Goal: Task Accomplishment & Management: Complete application form

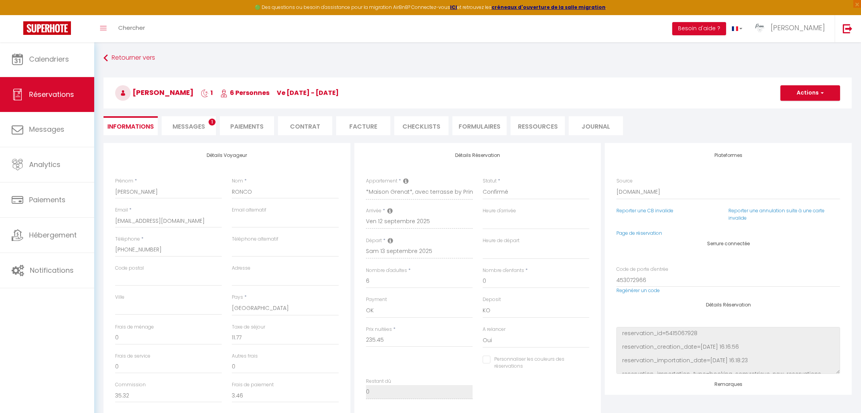
select select "69302"
select select
select select "14"
select select "2"
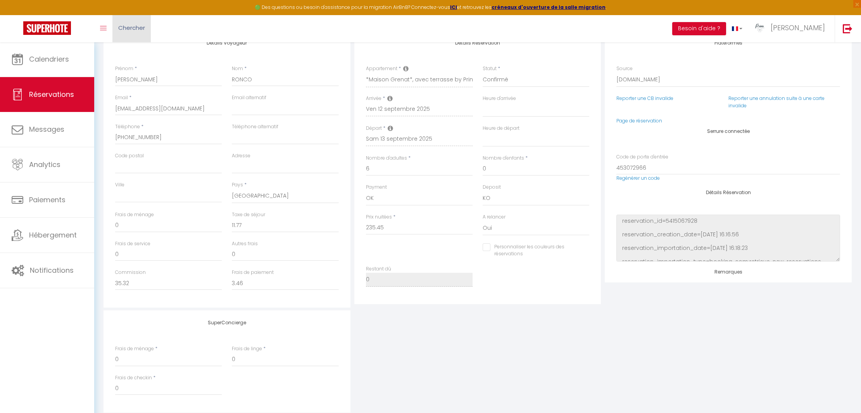
click at [122, 27] on span "Chercher" at bounding box center [131, 28] width 27 height 8
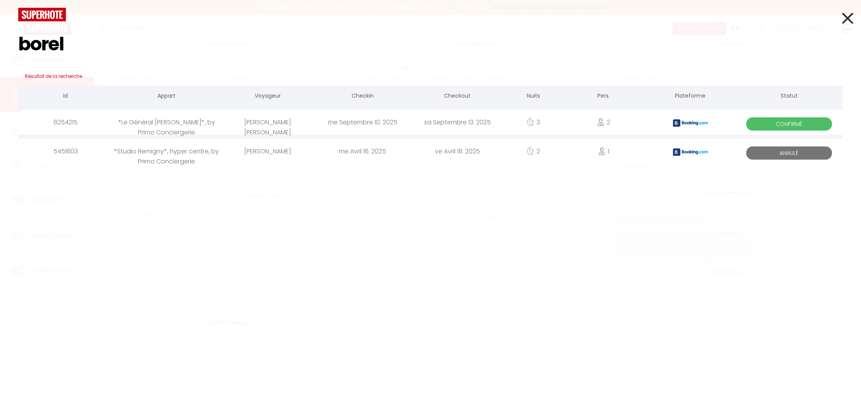
type input "borel"
click at [295, 134] on div "[PERSON_NAME] [PERSON_NAME]" at bounding box center [267, 122] width 95 height 25
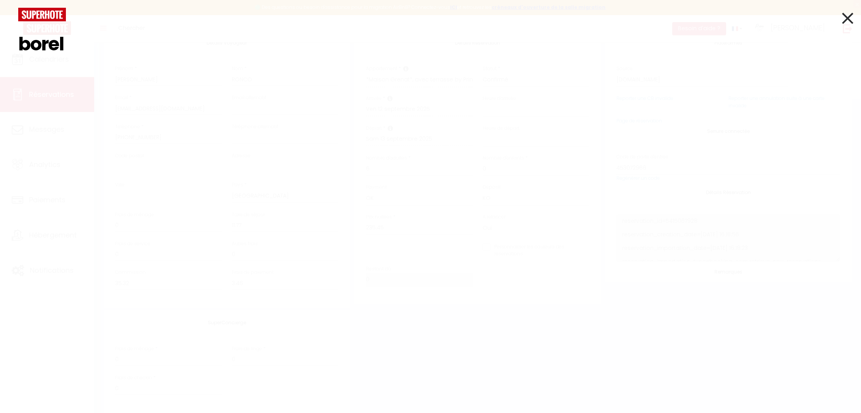
select select
checkbox input "false"
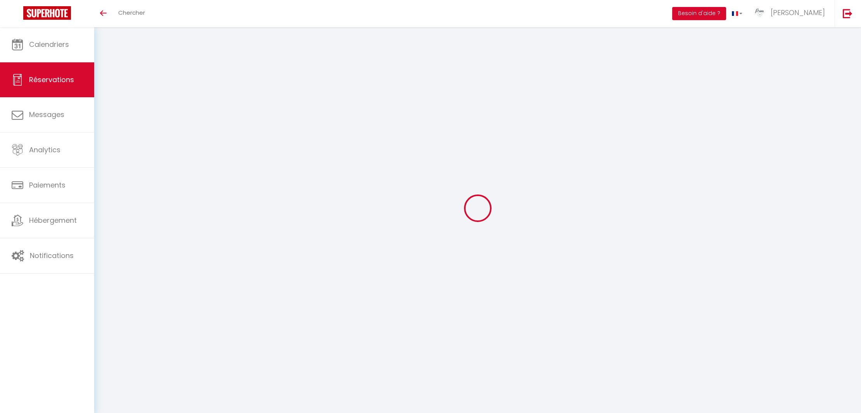
select select
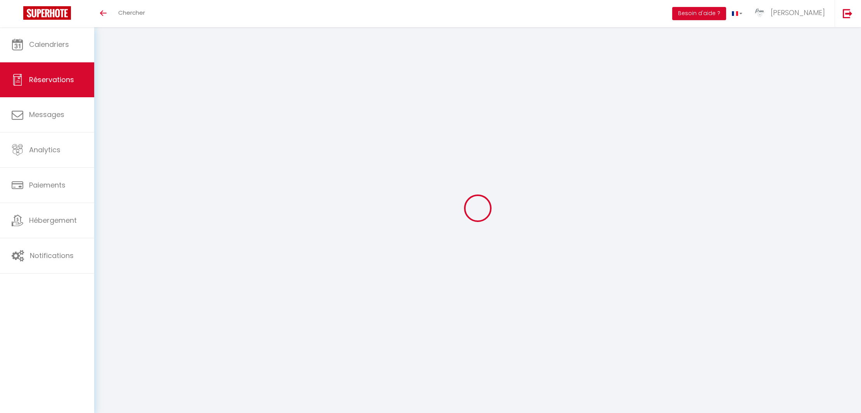
click at [122, 16] on span "Chercher" at bounding box center [131, 13] width 27 height 8
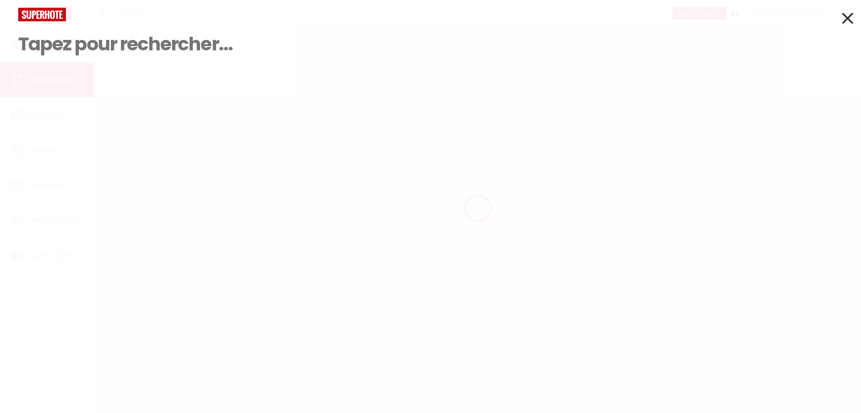
type input "b"
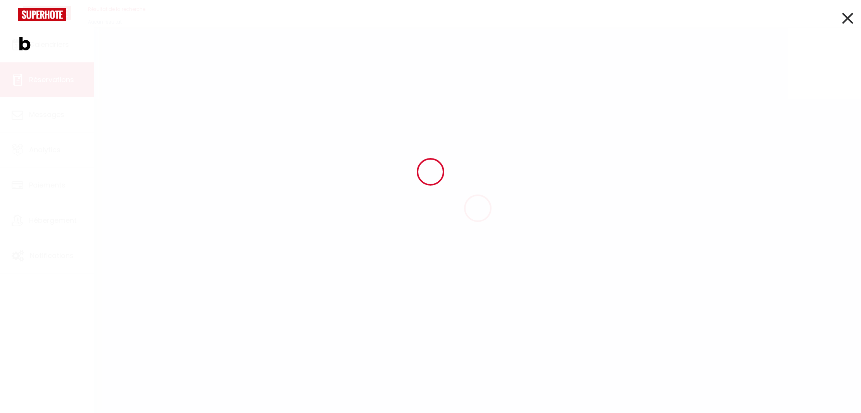
type input "ANNE"
type input "[PERSON_NAME]"
type input "[EMAIL_ADDRESS][DOMAIN_NAME]"
type input "[PHONE_NUMBER]"
select select "FR"
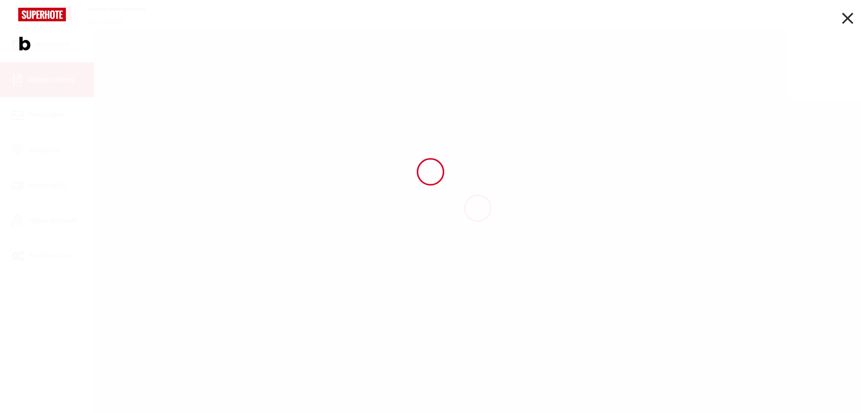
type input "73.98"
type input "6.4"
select select "21837"
select select "1"
select select
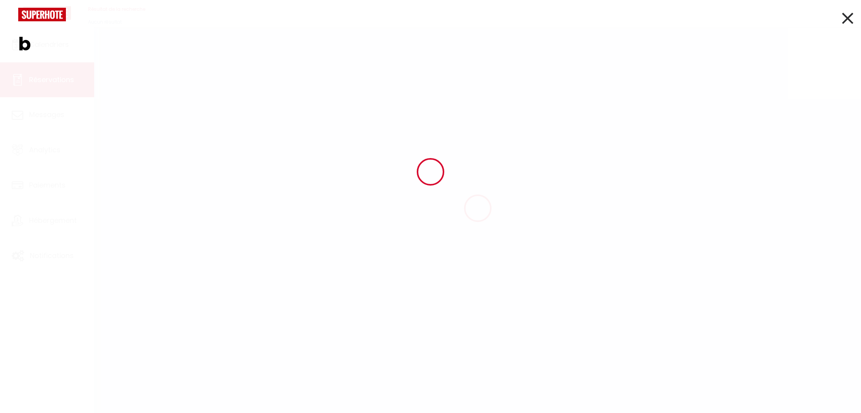
select select
type input "2"
select select "12"
select select "15"
type input "435.2"
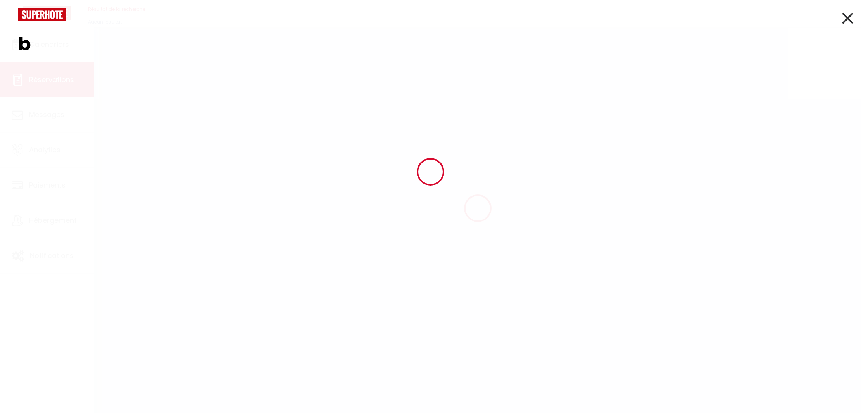
checkbox input "false"
type input "0"
select select "2"
type input "0"
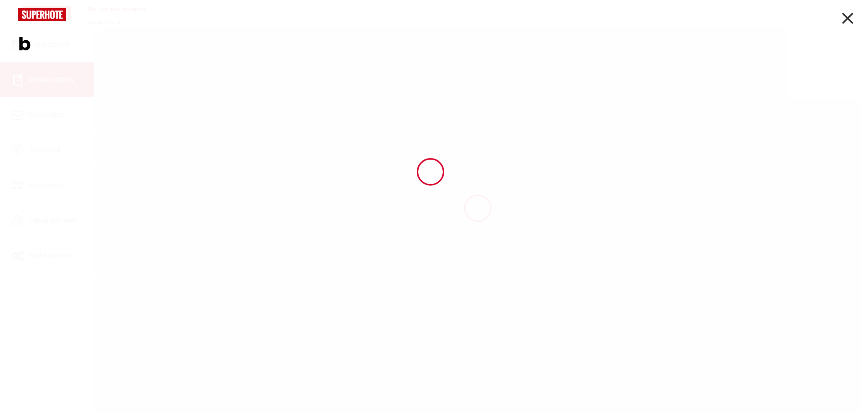
type input "0"
type input "bo"
select select
checkbox input "false"
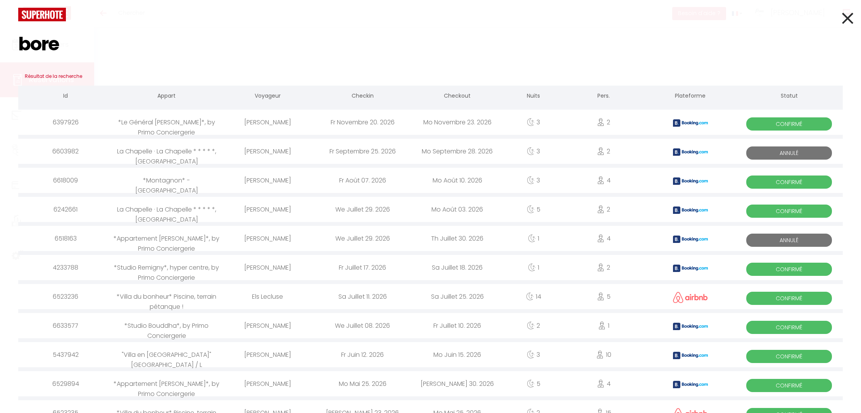
type input "borel"
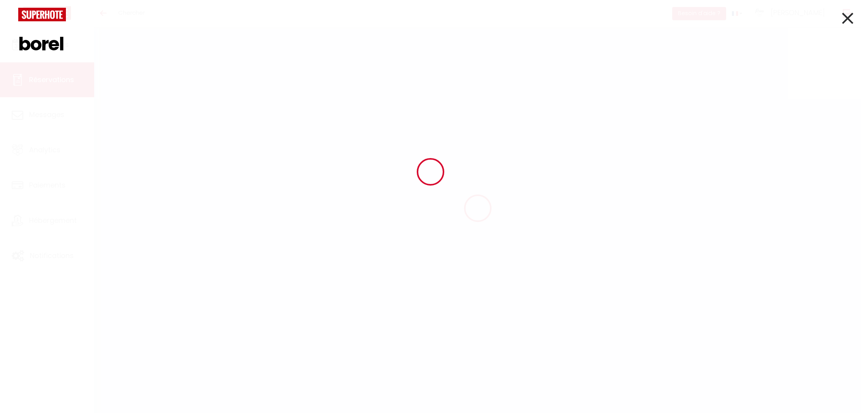
select select
checkbox input "false"
type voyageur0 "** THIS RESERVATION HAS BEEN PRE-PAID ** BOOKING NOTE : Payment charge is EUR 6…"
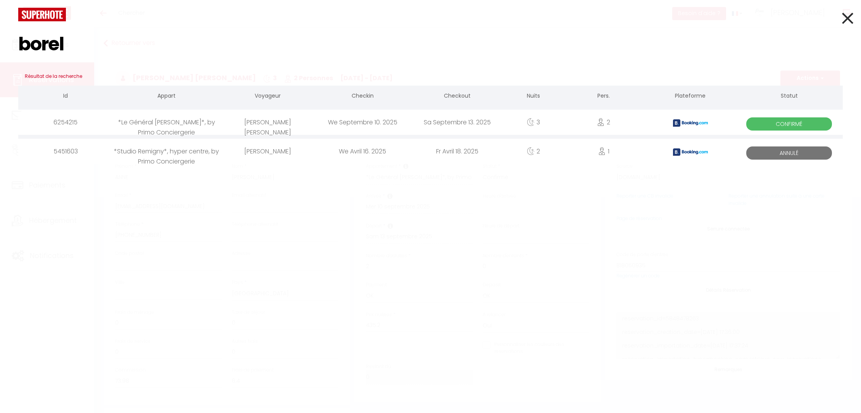
type input "borel"
type input "21.76"
select select
checkbox input "false"
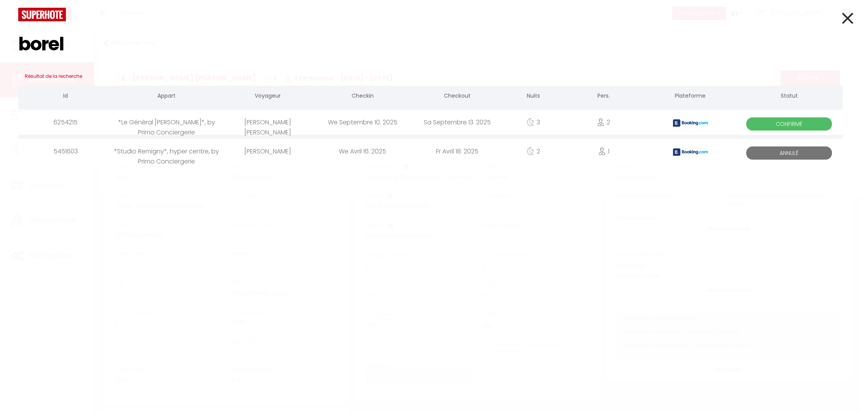
click at [242, 126] on div "[PERSON_NAME] [PERSON_NAME]" at bounding box center [267, 122] width 95 height 25
select select
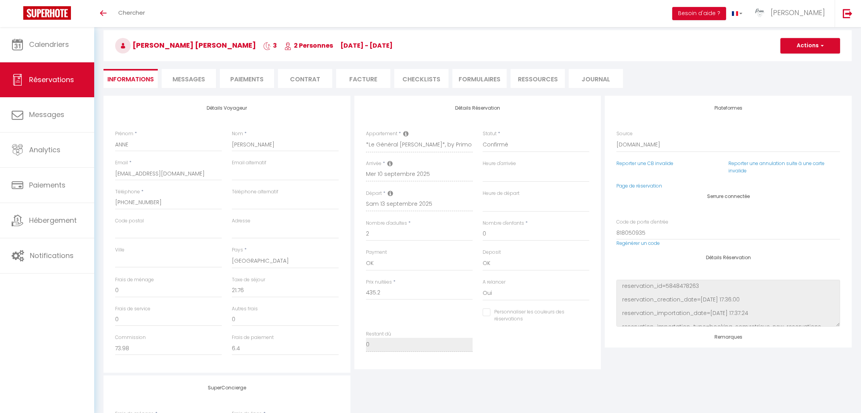
scroll to position [44, 0]
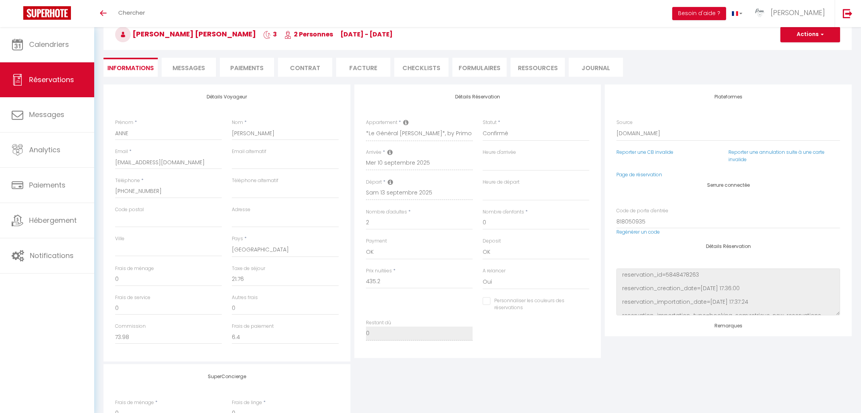
click at [170, 69] on li "Messages" at bounding box center [189, 67] width 54 height 19
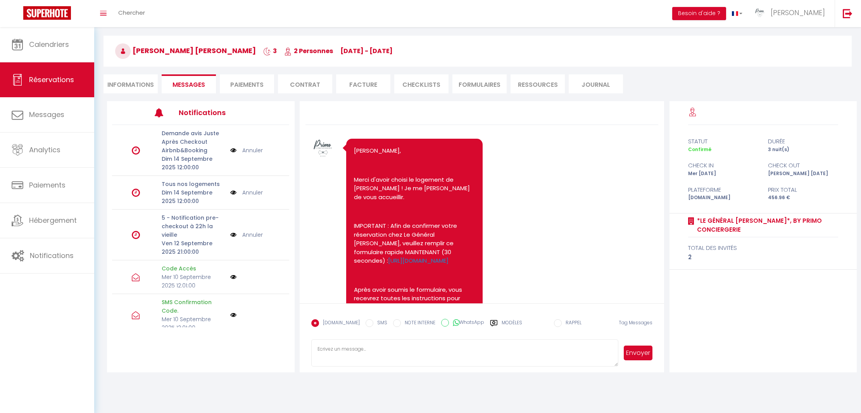
scroll to position [27, 0]
click at [134, 90] on li "Informations" at bounding box center [131, 83] width 54 height 19
select select
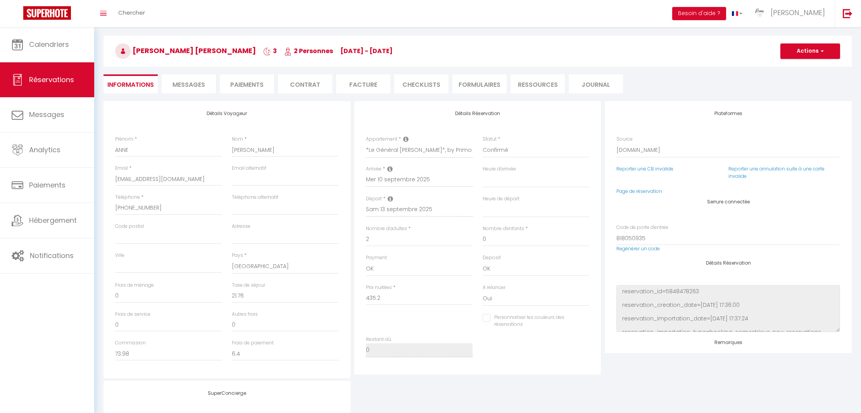
select select
checkbox input "false"
select select
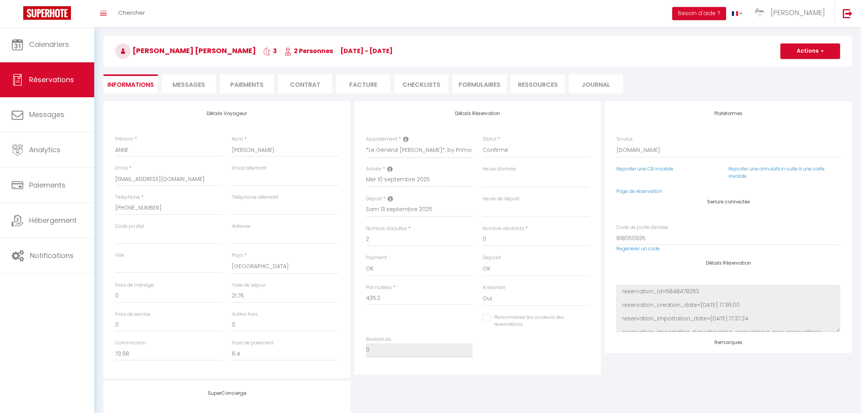
checkbox input "false"
select select
checkbox input "false"
select select
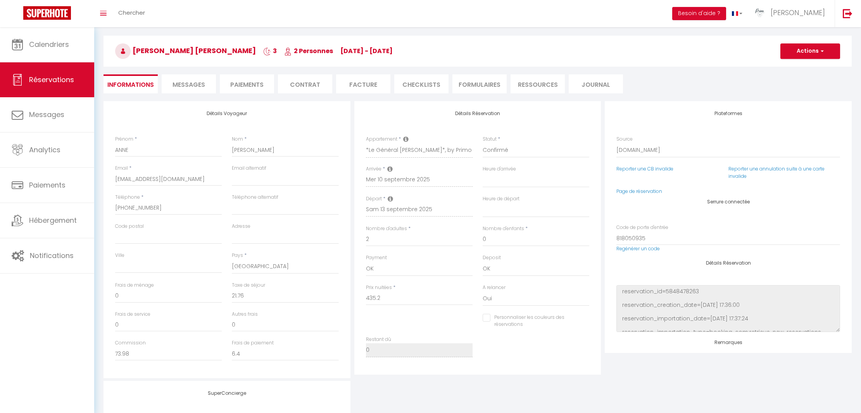
select select
checkbox input "false"
select select
checkbox input "false"
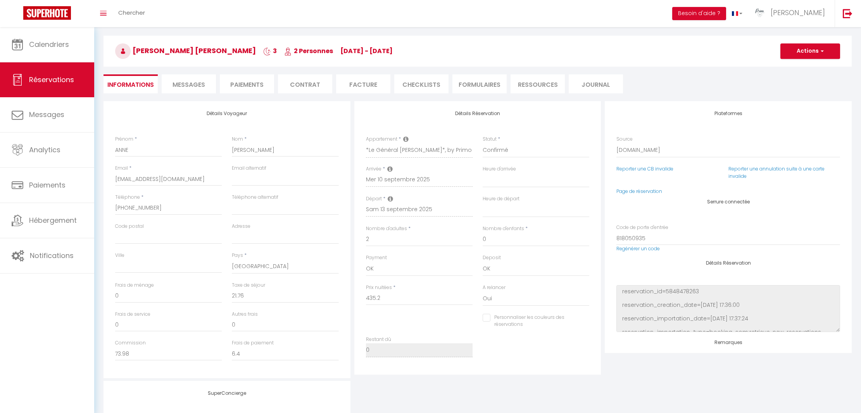
select select
checkbox input "false"
select select
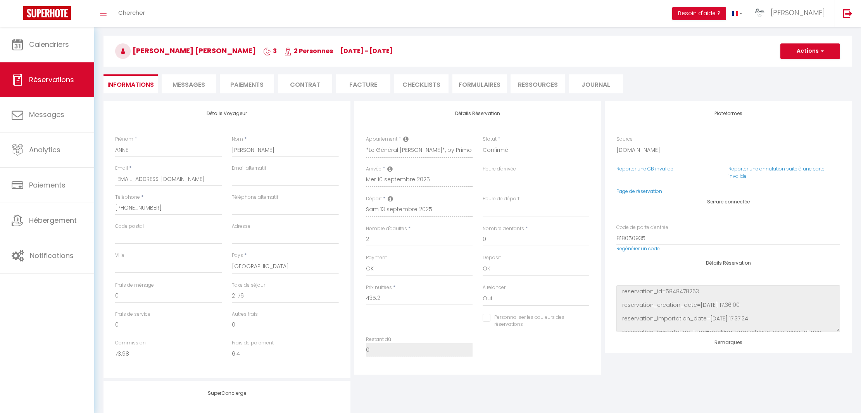
checkbox input "false"
select select
checkbox input "false"
select select
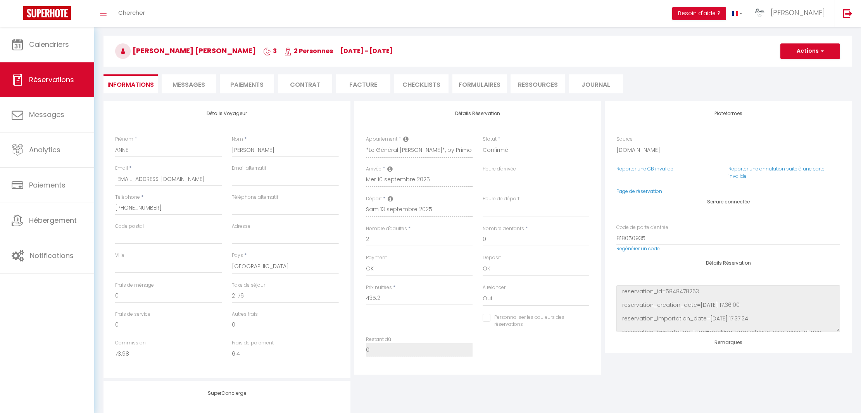
select select
checkbox input "false"
select select
checkbox input "false"
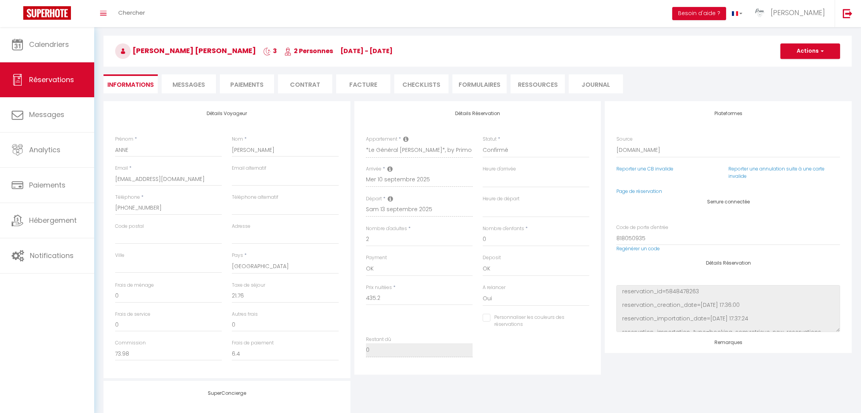
select select
checkbox input "false"
select select
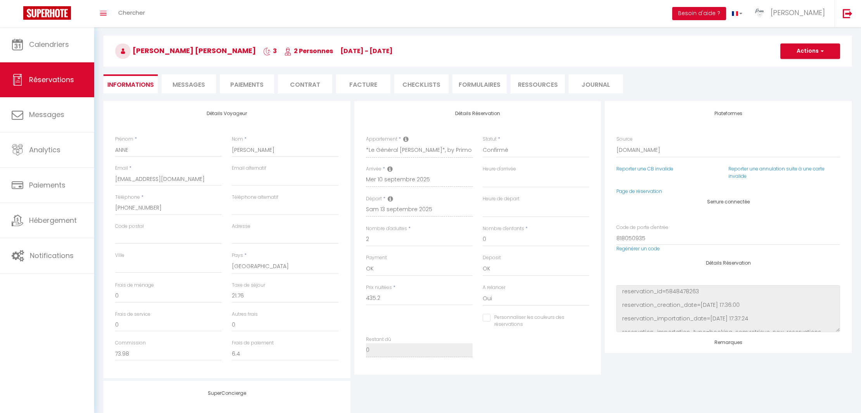
checkbox input "false"
select select
checkbox input "false"
select select
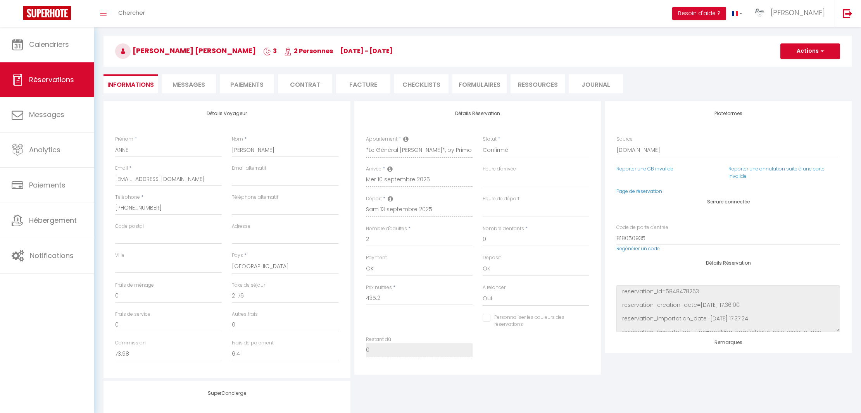
select select
checkbox input "false"
select select
checkbox input "false"
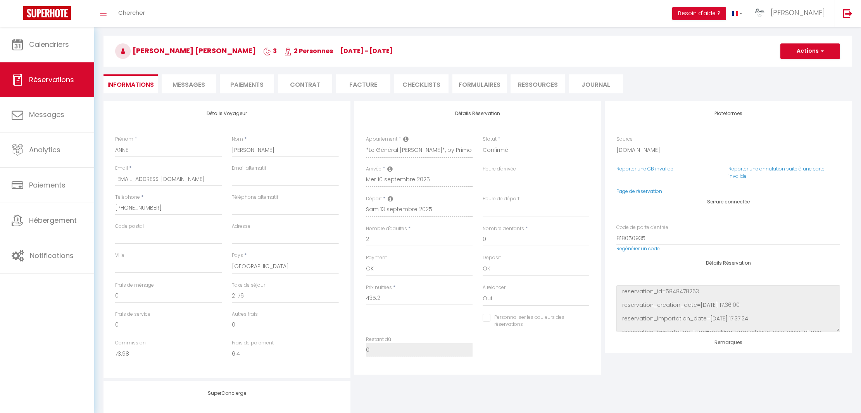
select select
checkbox input "false"
select select
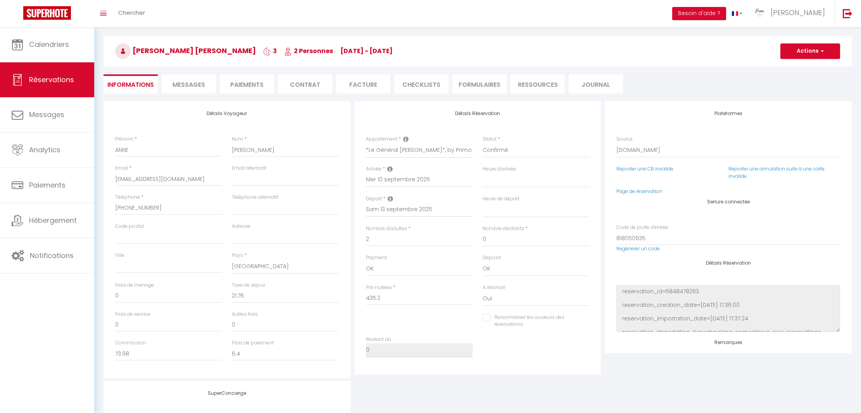
checkbox input "false"
select select
checkbox input "false"
